Goal: Information Seeking & Learning: Learn about a topic

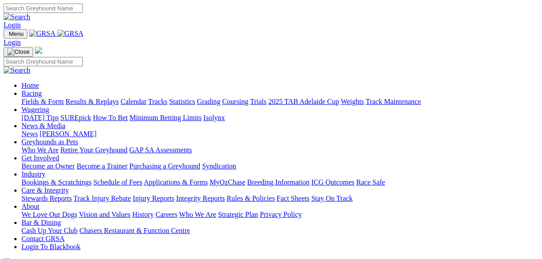
click at [39, 98] on link "Fields & Form" at bounding box center [43, 102] width 42 height 8
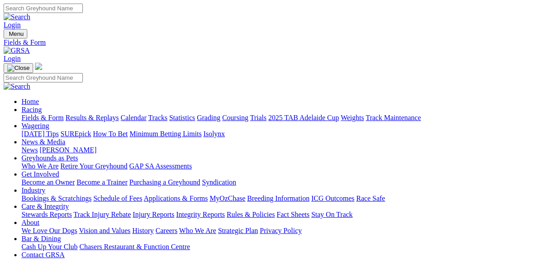
click at [38, 146] on link "News" at bounding box center [30, 150] width 16 height 8
click at [44, 114] on link "Fields & Form" at bounding box center [43, 118] width 42 height 8
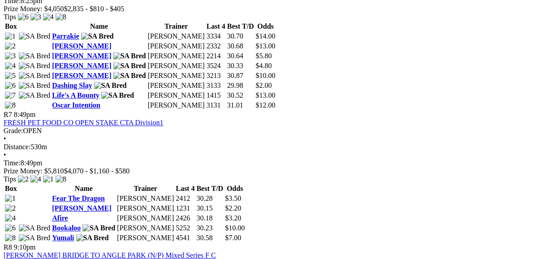
scroll to position [1291, 0]
